Goal: Task Accomplishment & Management: Manage account settings

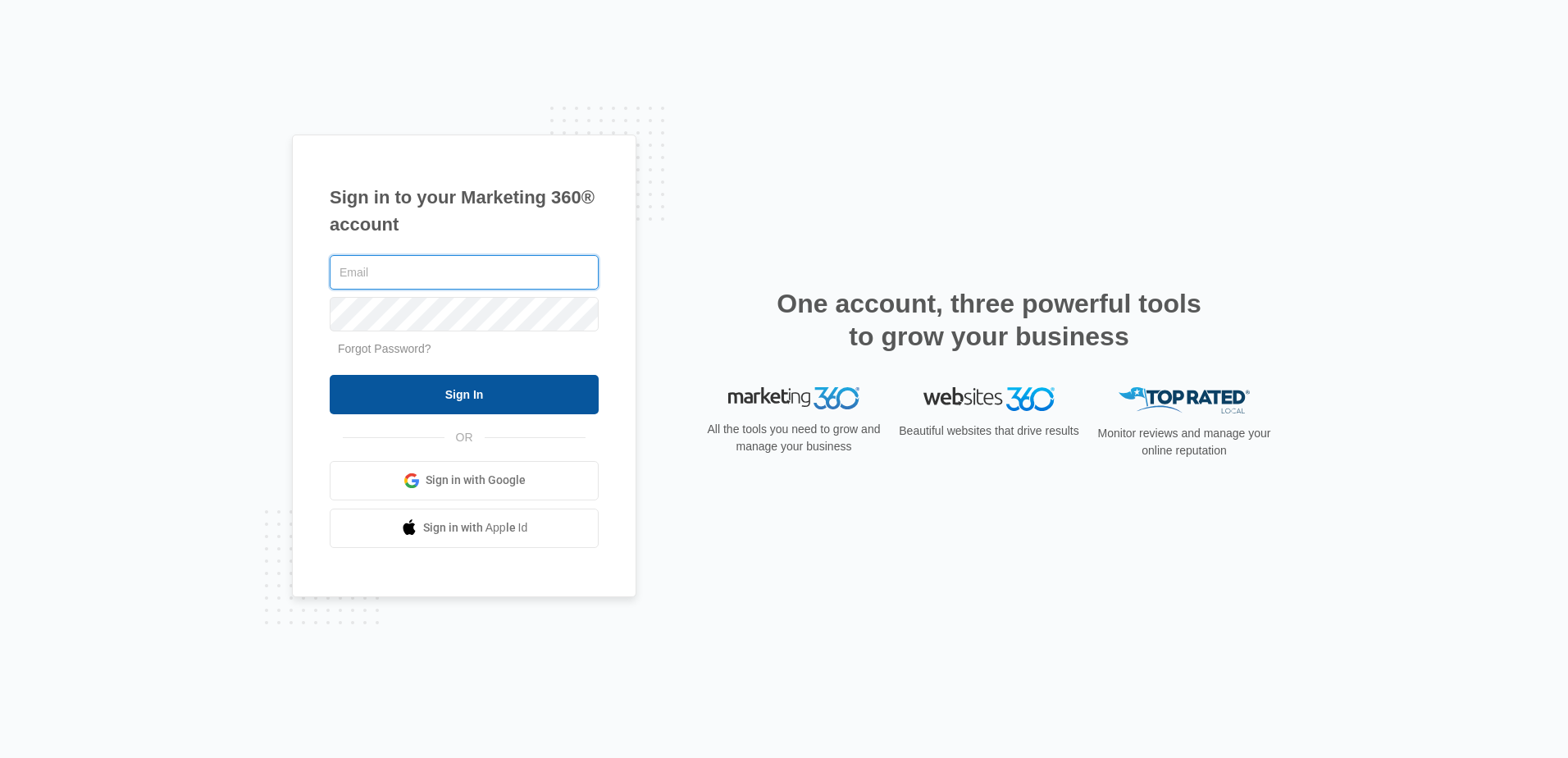
type input "[EMAIL_ADDRESS][DOMAIN_NAME]"
click at [434, 404] on input "Sign In" at bounding box center [464, 394] width 269 height 40
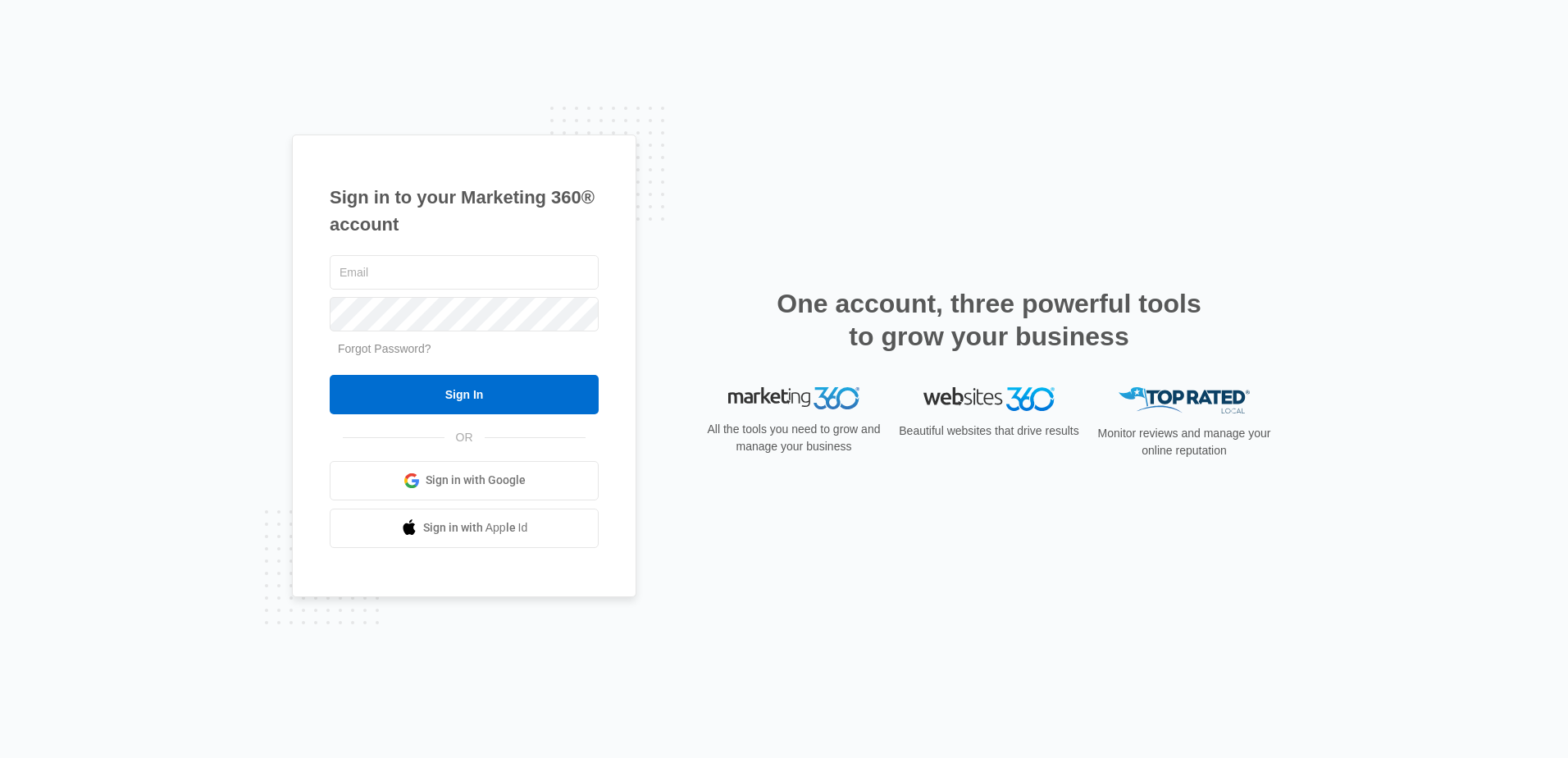
type input "[EMAIL_ADDRESS][DOMAIN_NAME]"
click at [449, 415] on div "ridgemanager@vintage-corp.com Forgot Password? Sign In OR Sign in with Google S…" at bounding box center [464, 399] width 269 height 296
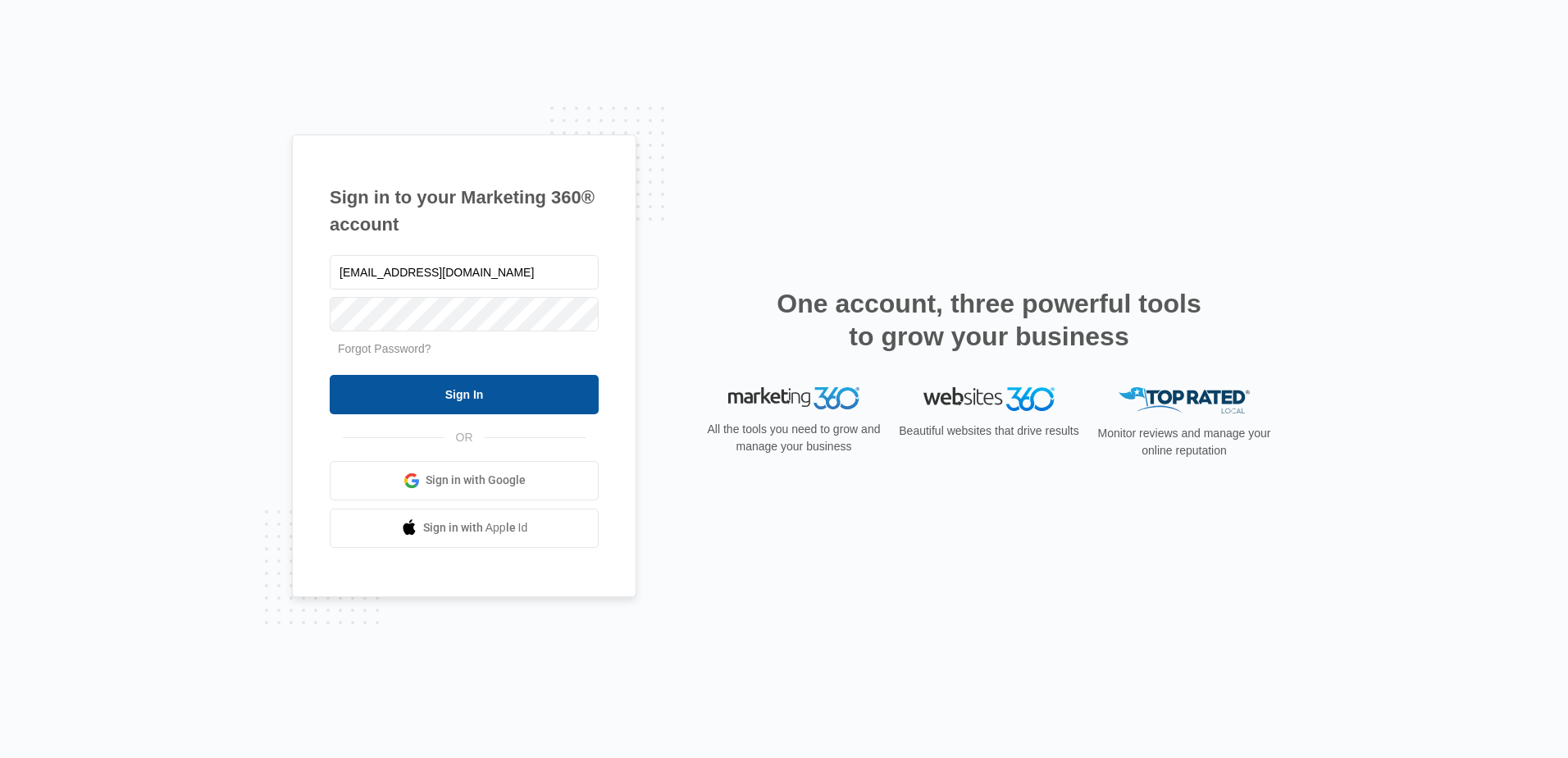
click at [445, 398] on input "Sign In" at bounding box center [464, 394] width 269 height 40
